Goal: Task Accomplishment & Management: Use online tool/utility

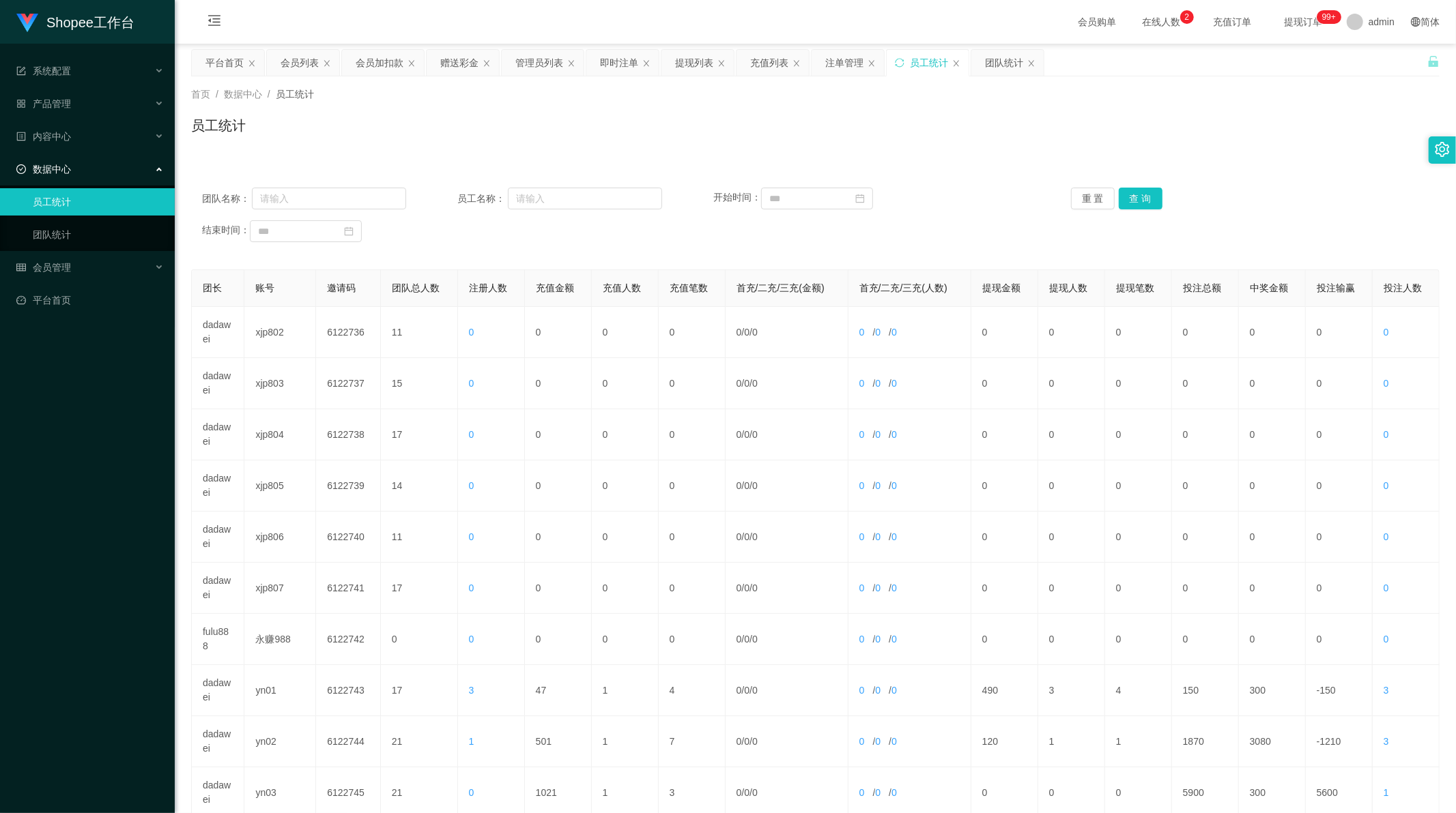
scroll to position [1, 0]
click at [466, 58] on div "赠送彩金" at bounding box center [459, 63] width 38 height 26
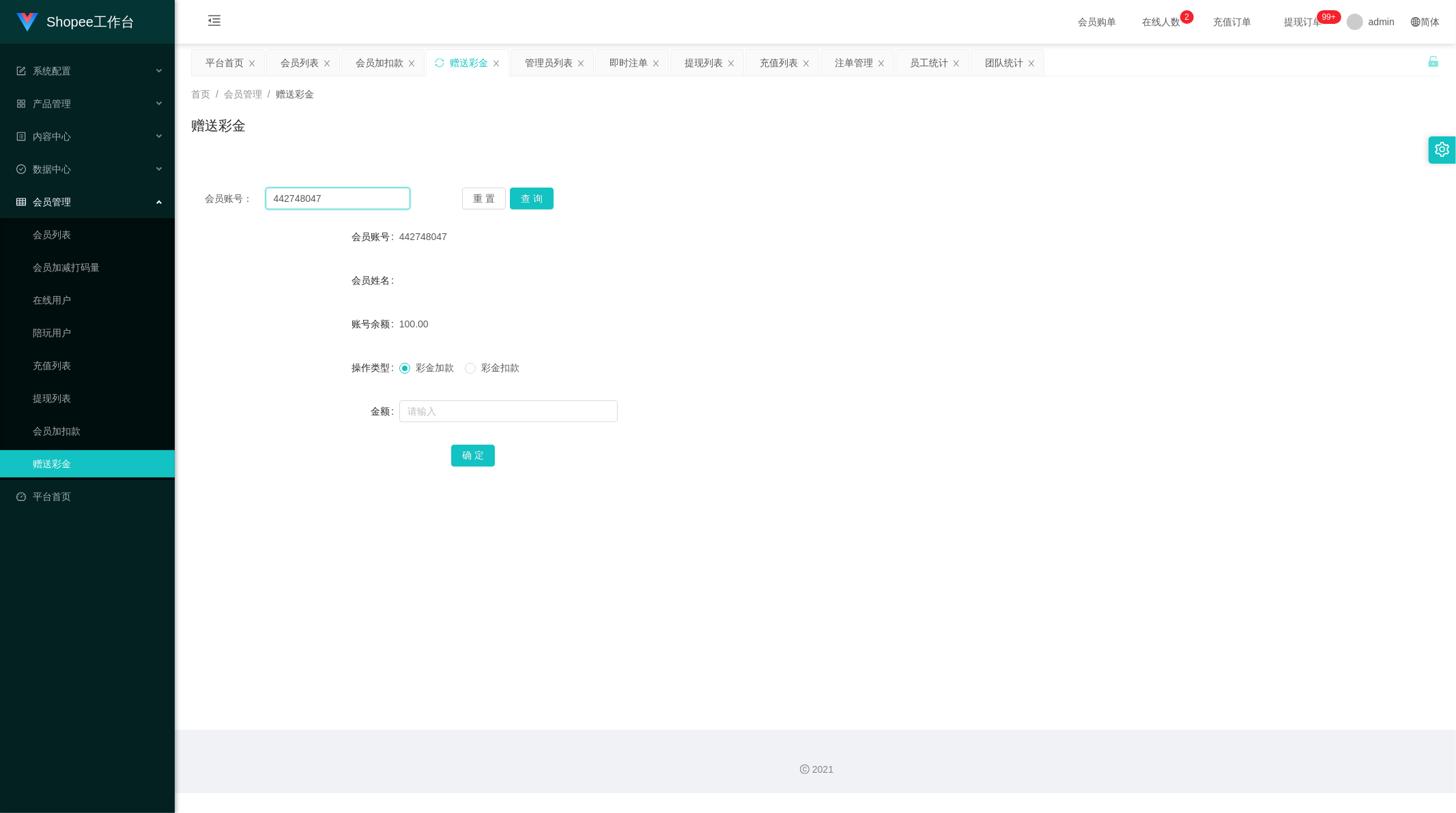
click at [314, 199] on input "442748047" at bounding box center [338, 199] width 145 height 22
click at [314, 200] on input "442748047" at bounding box center [338, 199] width 145 height 22
paste input "roytwel1"
type input "roytwel17"
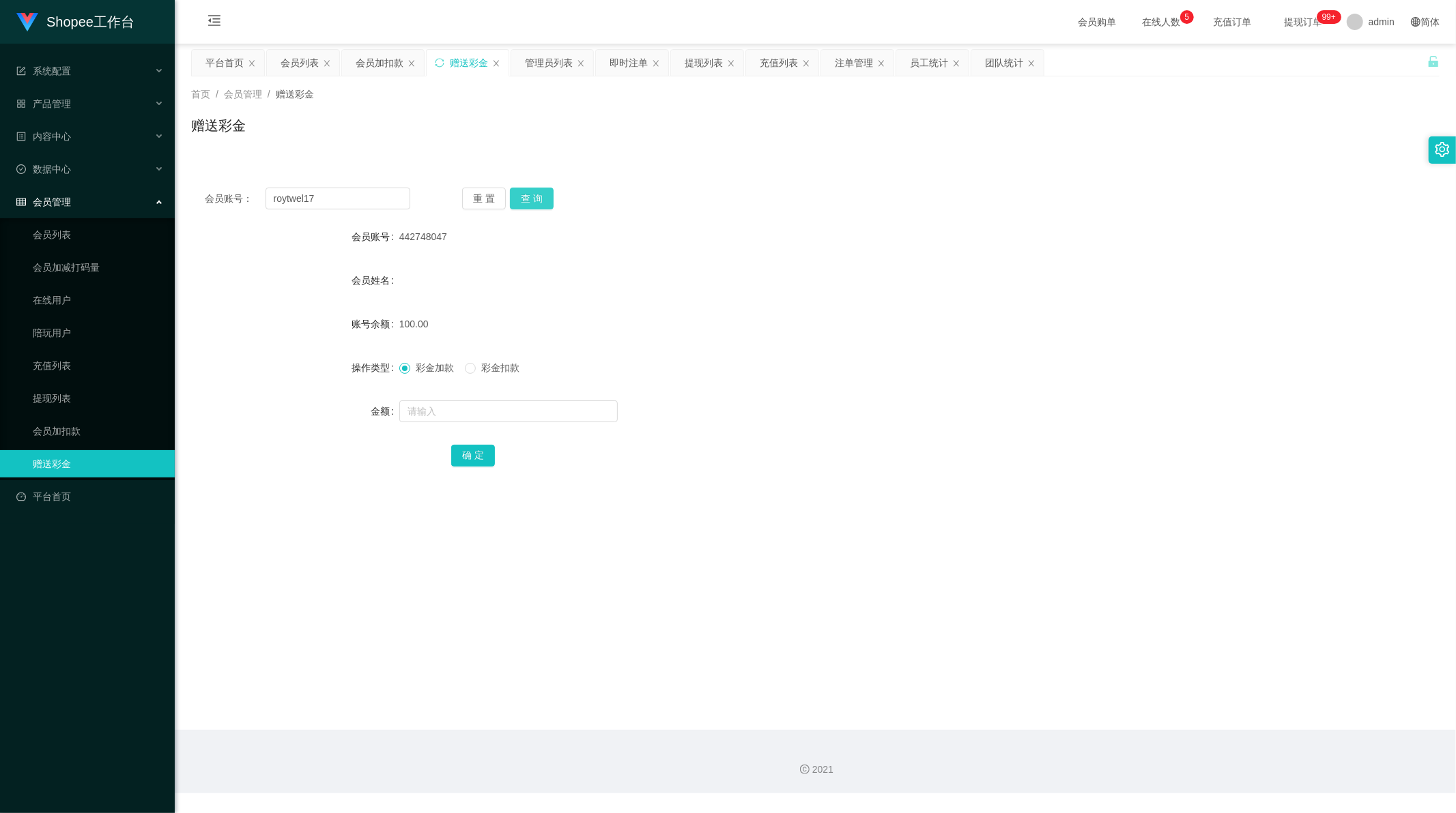
click at [534, 201] on button "查 询" at bounding box center [532, 199] width 44 height 22
click at [473, 401] on input "text" at bounding box center [508, 412] width 218 height 22
paste input "200"
type input "200"
click at [467, 447] on button "确 定" at bounding box center [473, 455] width 44 height 22
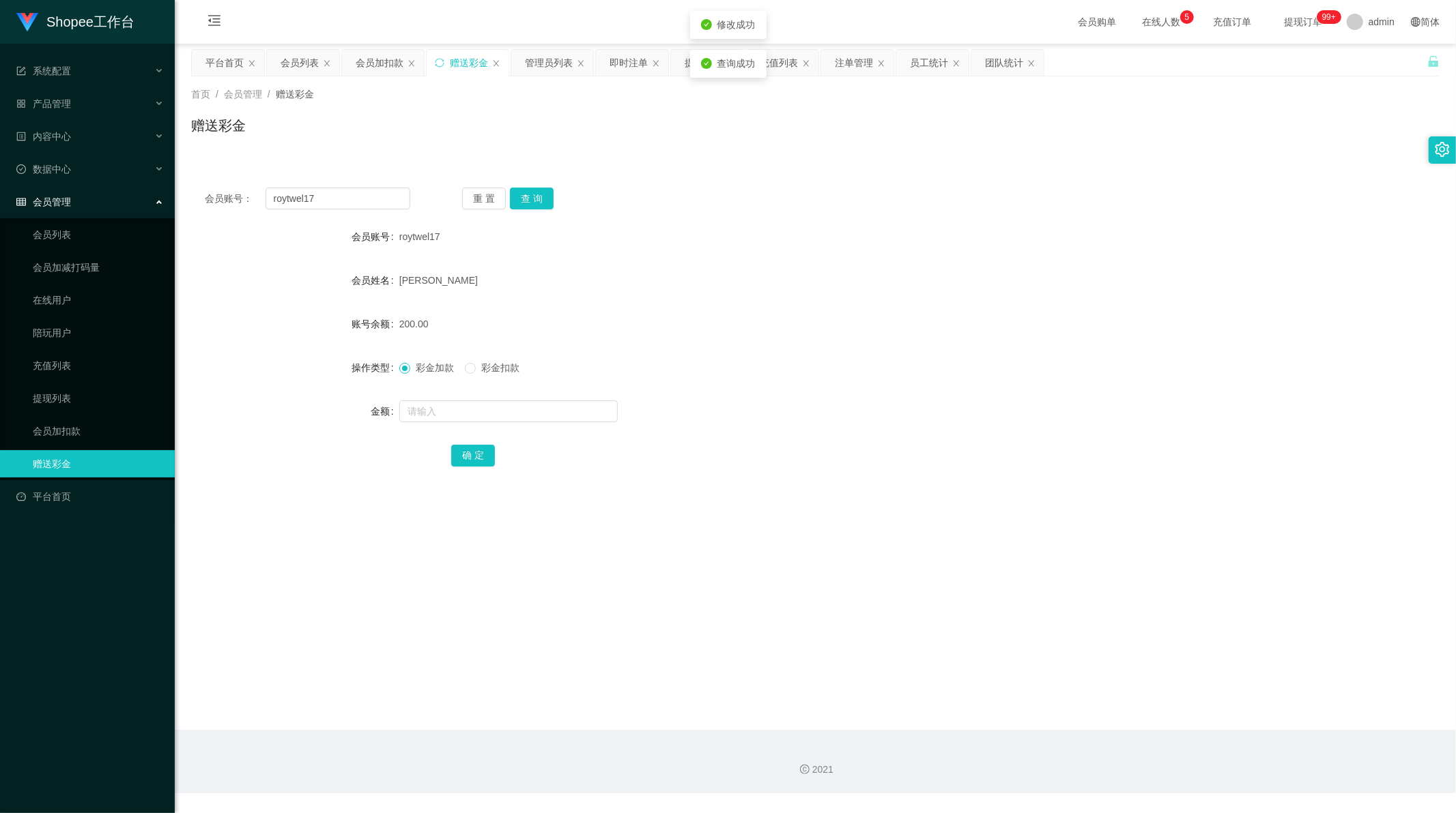
click at [662, 485] on div "会员账号： roytwel17 重 置 查 询 会员账号 roytwel17 会员姓名 [PERSON_NAME] 账号余额 200.00 操作类型 彩金加款…" at bounding box center [816, 336] width 1249 height 325
click at [738, 340] on form "会员账号 roytwel17 会员姓名 [PERSON_NAME] 账号余额 200.00 操作类型 彩金加款 彩金扣款 金额 确 定" at bounding box center [816, 346] width 1249 height 246
